Goal: Transaction & Acquisition: Purchase product/service

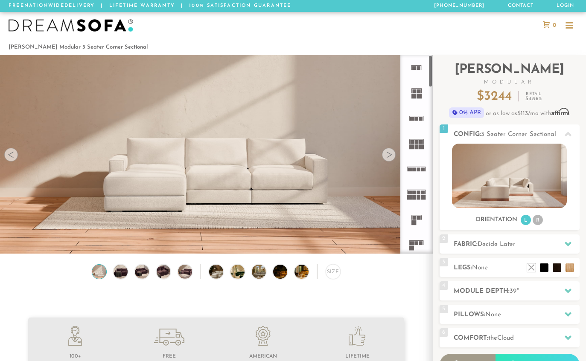
click at [417, 216] on rect at bounding box center [419, 218] width 4 height 4
click at [419, 221] on icon at bounding box center [416, 219] width 25 height 25
click at [422, 216] on icon at bounding box center [416, 219] width 25 height 25
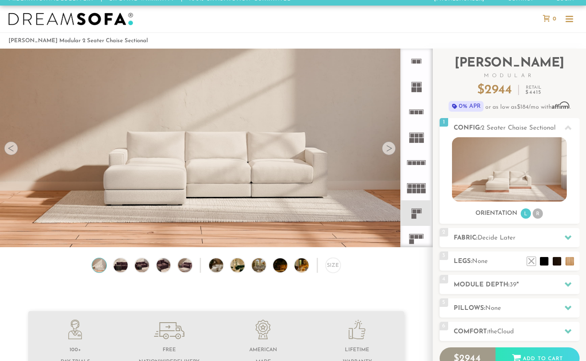
scroll to position [7, 0]
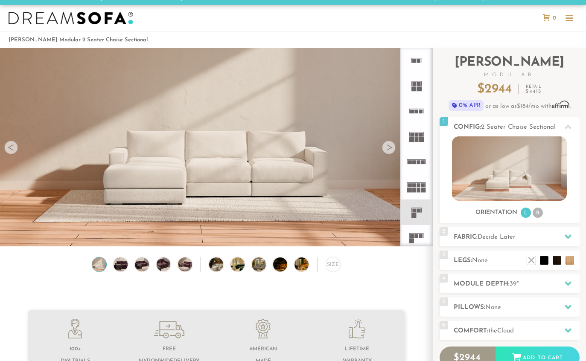
click at [418, 236] on rect at bounding box center [417, 236] width 4 height 4
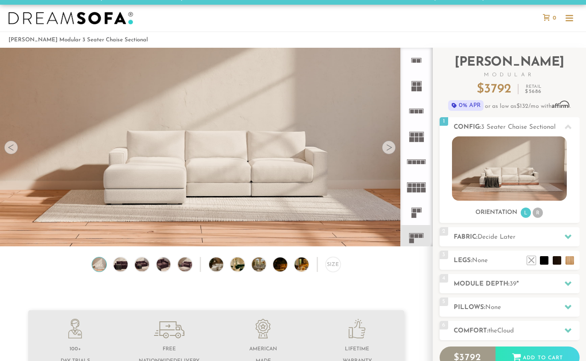
click at [416, 211] on rect at bounding box center [414, 211] width 4 height 4
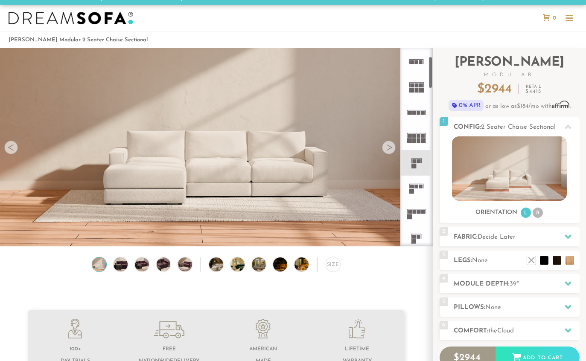
scroll to position [53, 0]
click at [417, 231] on rect at bounding box center [416, 230] width 10 height 0
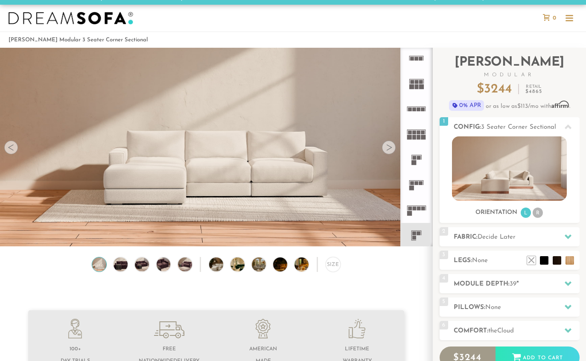
click at [420, 234] on rect at bounding box center [419, 234] width 4 height 4
click at [495, 174] on img at bounding box center [509, 169] width 115 height 64
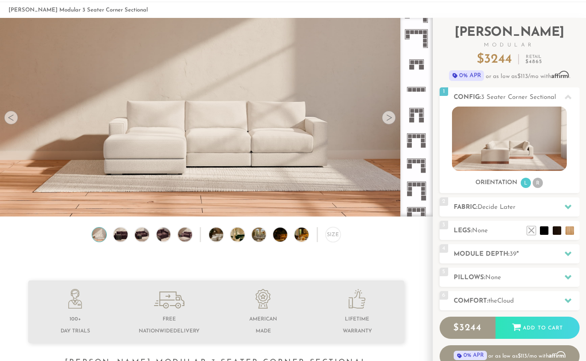
scroll to position [38, 0]
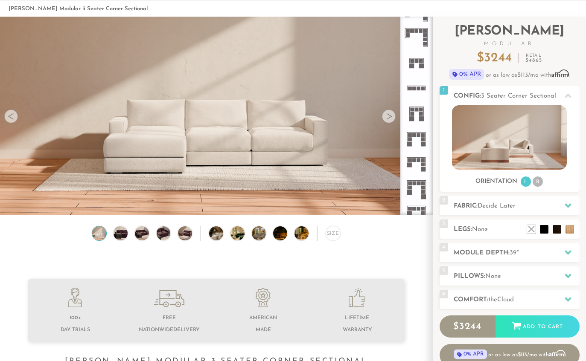
click at [538, 182] on li "R" at bounding box center [538, 182] width 10 height 10
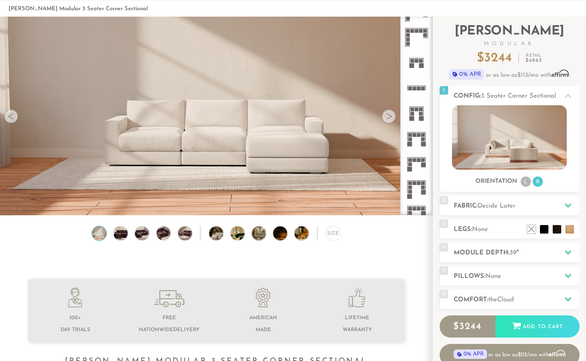
click at [521, 181] on li "L" at bounding box center [526, 182] width 10 height 10
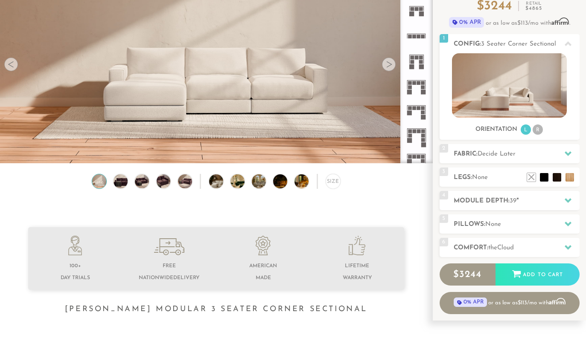
scroll to position [93, 0]
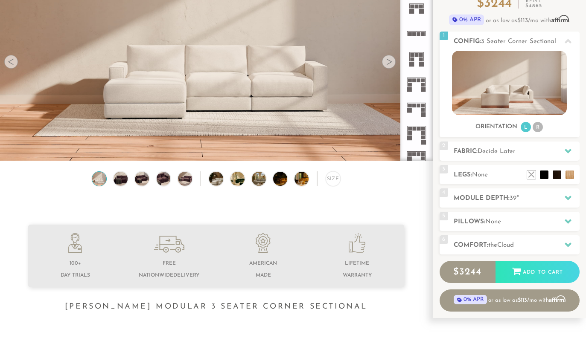
click at [569, 154] on icon at bounding box center [568, 151] width 7 height 7
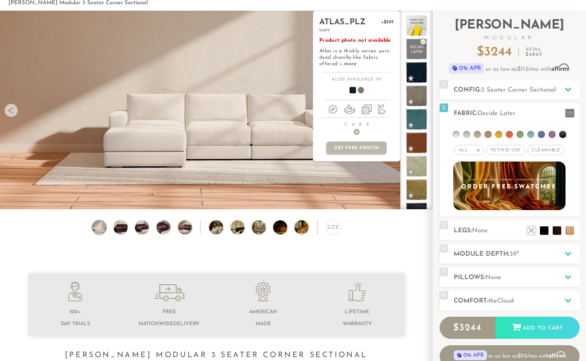
scroll to position [42, 0]
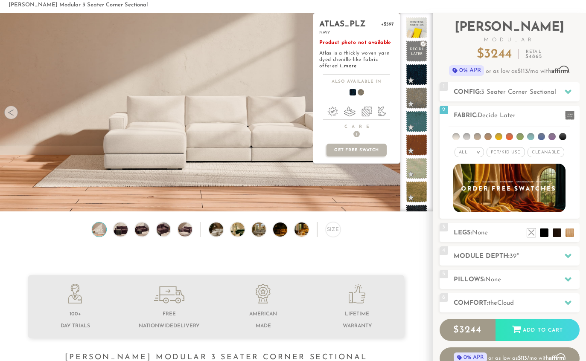
click at [555, 150] on span "Cleanable x" at bounding box center [546, 152] width 37 height 10
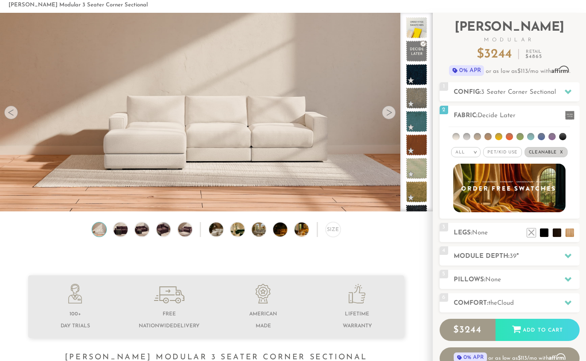
click at [472, 154] on div "All >" at bounding box center [465, 152] width 29 height 10
click at [474, 223] on li "Luxury" at bounding box center [465, 225] width 29 height 12
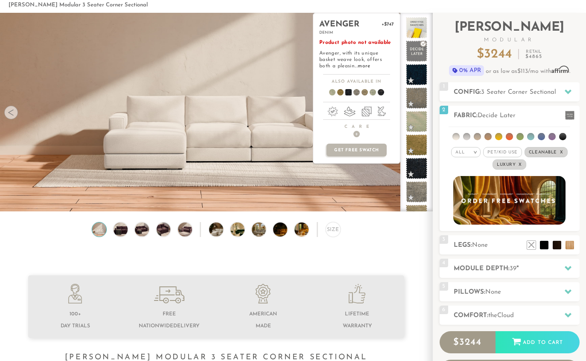
click at [420, 172] on span at bounding box center [416, 168] width 21 height 21
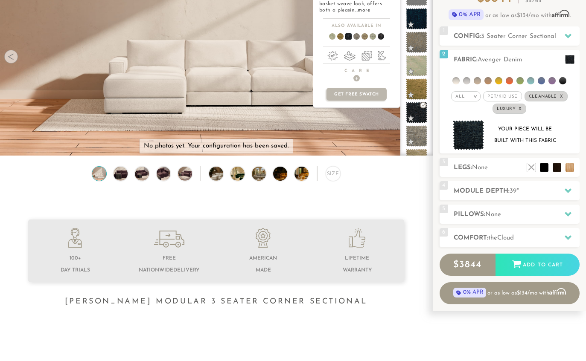
scroll to position [98, 0]
click at [566, 187] on div at bounding box center [568, 190] width 18 height 17
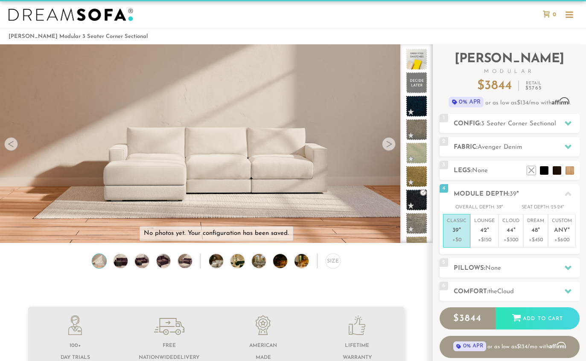
scroll to position [11, 0]
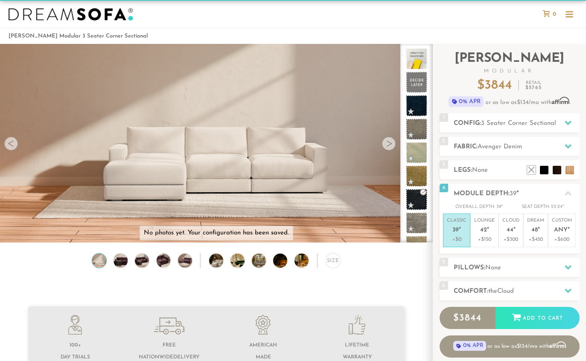
click at [567, 232] on span "Any" at bounding box center [561, 230] width 14 height 7
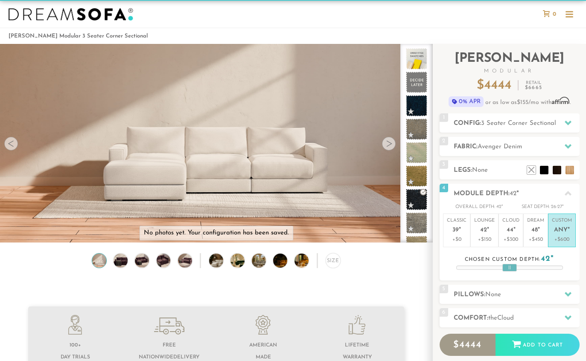
click at [465, 240] on p "+$0" at bounding box center [457, 240] width 20 height 8
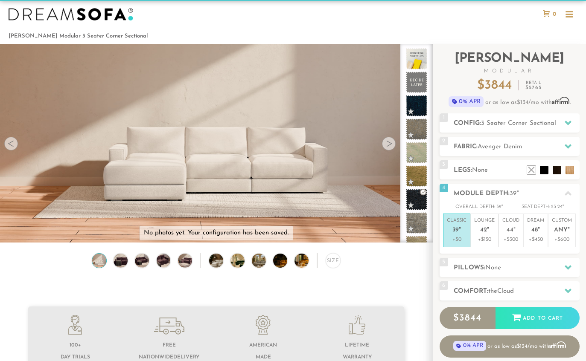
click at [488, 237] on p "+$150" at bounding box center [484, 240] width 20 height 8
click at [537, 233] on span "48" at bounding box center [534, 230] width 6 height 7
click at [483, 241] on p "+$150" at bounding box center [484, 240] width 20 height 8
click at [456, 234] on p "Classic 39 "" at bounding box center [457, 227] width 20 height 18
click at [560, 267] on div at bounding box center [568, 267] width 18 height 17
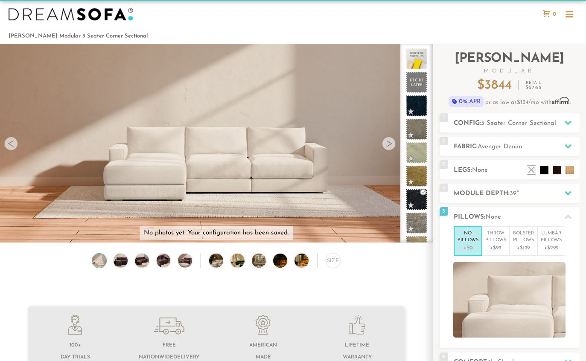
click at [499, 240] on p "Throw Pillows" at bounding box center [495, 237] width 21 height 14
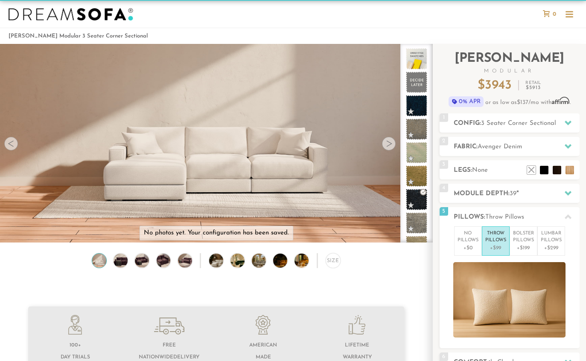
click at [527, 240] on p "Bolster Pillows" at bounding box center [523, 237] width 21 height 14
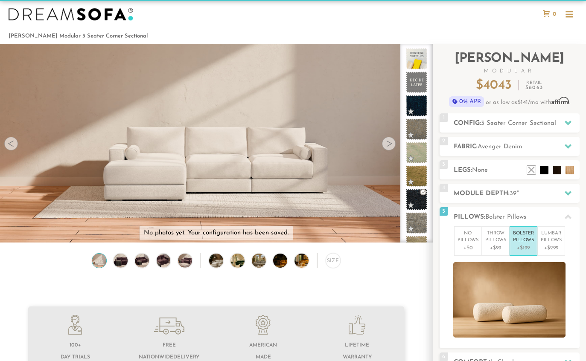
click at [560, 245] on p "+$299" at bounding box center [551, 249] width 21 height 8
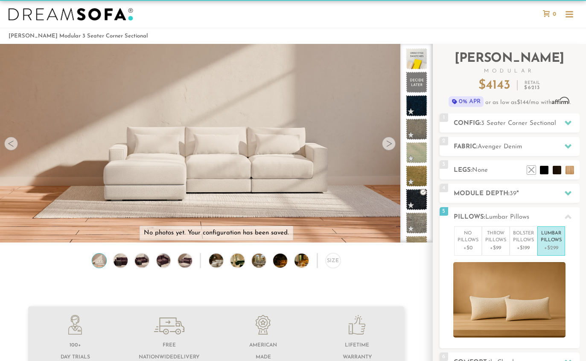
click at [469, 246] on p "+$0" at bounding box center [468, 249] width 21 height 8
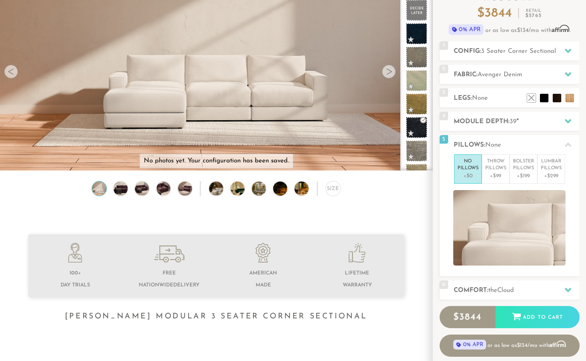
click at [543, 289] on h2 "Comfort: the Cloud" at bounding box center [517, 291] width 126 height 10
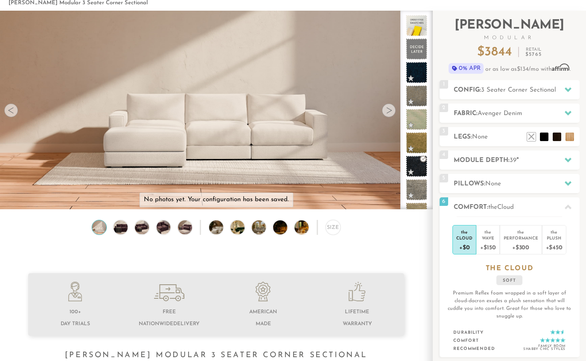
scroll to position [39, 0]
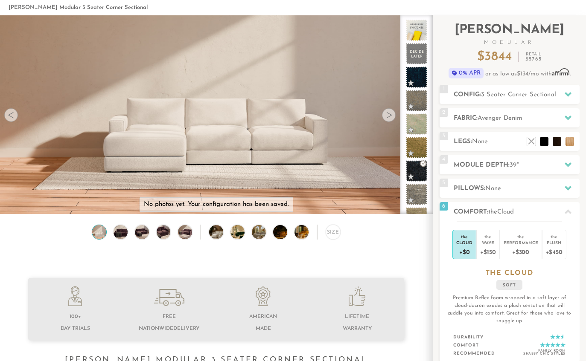
click at [555, 250] on div "+$450" at bounding box center [554, 252] width 17 height 12
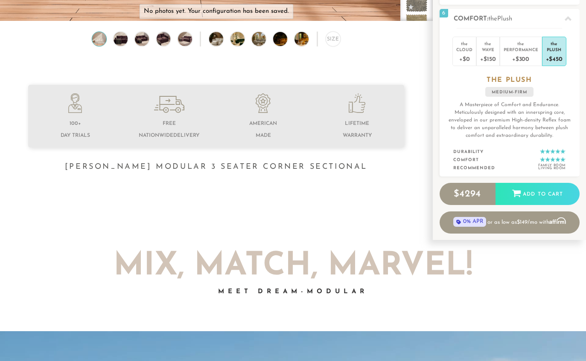
scroll to position [233, 0]
click at [549, 191] on div "Add to Cart" at bounding box center [538, 194] width 84 height 23
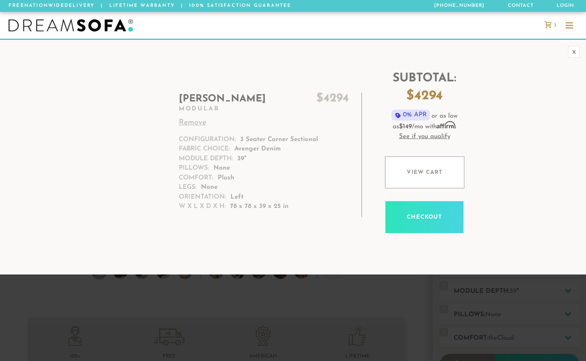
scroll to position [0, 0]
click at [578, 52] on div "x" at bounding box center [574, 52] width 12 height 12
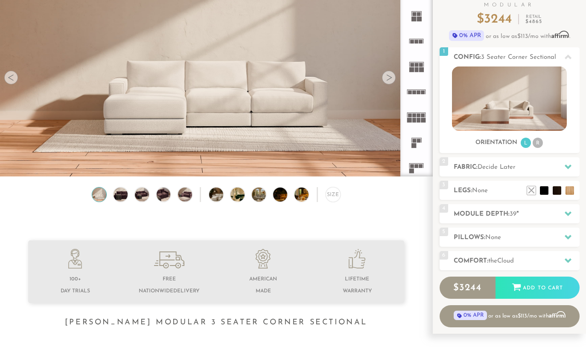
scroll to position [83, 0]
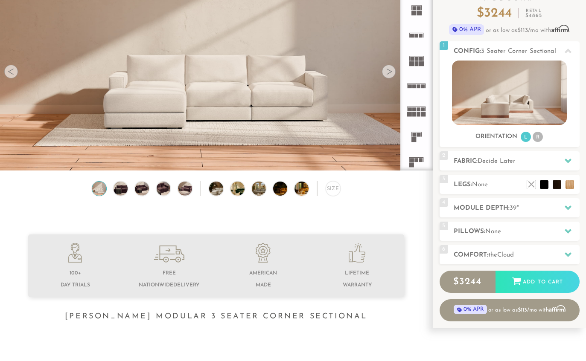
click at [335, 189] on div "Size" at bounding box center [333, 189] width 15 height 15
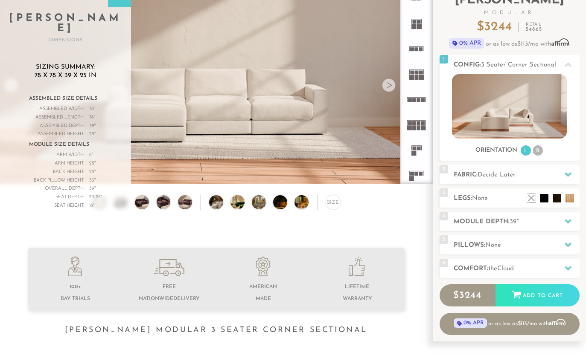
scroll to position [71, 0]
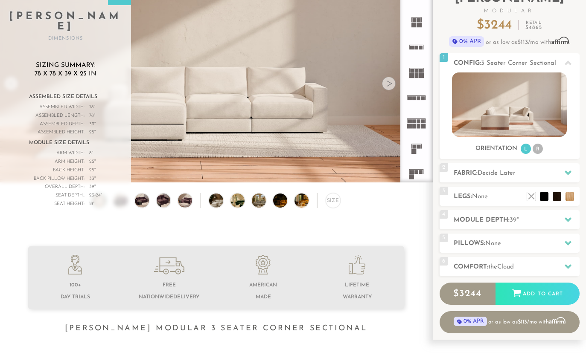
click at [334, 198] on div "Size" at bounding box center [333, 201] width 15 height 15
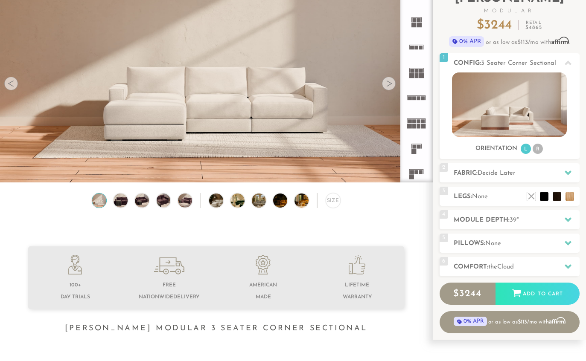
click at [303, 201] on img at bounding box center [306, 201] width 25 height 14
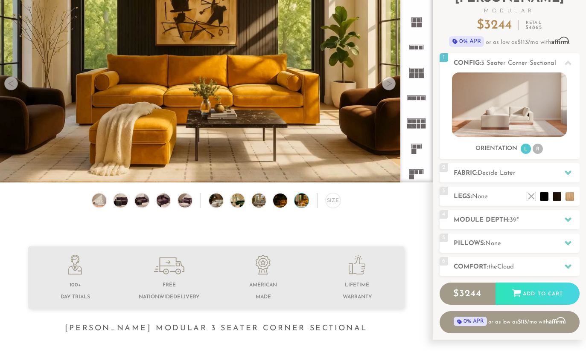
click at [333, 201] on div "Size" at bounding box center [333, 200] width 15 height 15
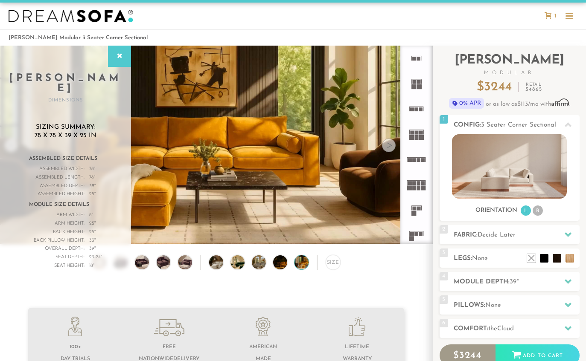
scroll to position [12, 0]
